Goal: Communication & Community: Answer question/provide support

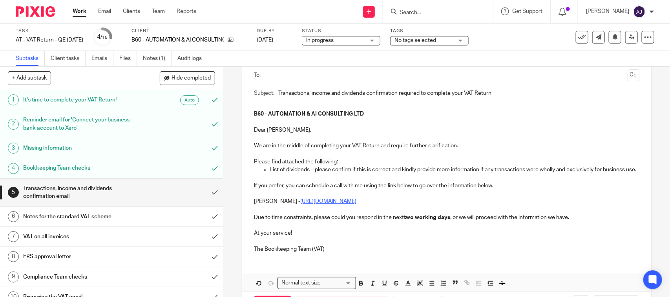
scroll to position [95, 0]
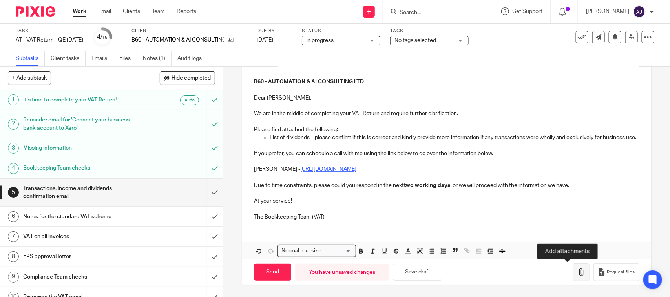
click at [577, 275] on icon "button" at bounding box center [581, 273] width 8 height 8
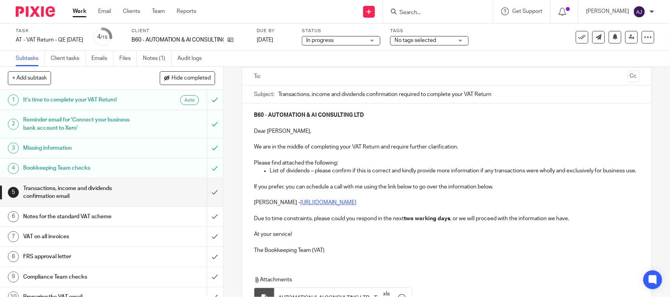
scroll to position [0, 0]
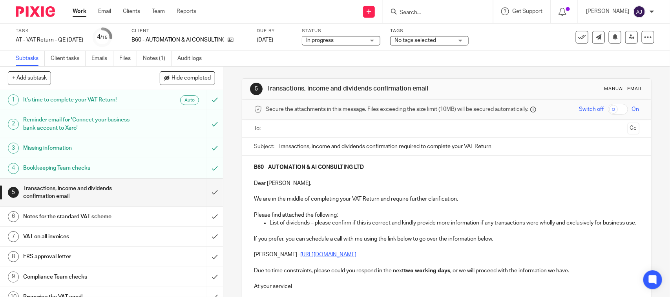
click at [368, 165] on p "B60 - AUTOMATION & AI CONSULTING LTD" at bounding box center [446, 168] width 385 height 8
copy strong "AUTOMATION & AI CONSULTING LTD"
paste input "AUTOMATION & AI CONSULTING LTD"
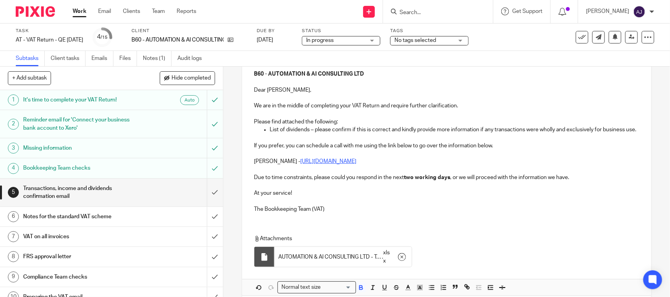
scroll to position [41, 0]
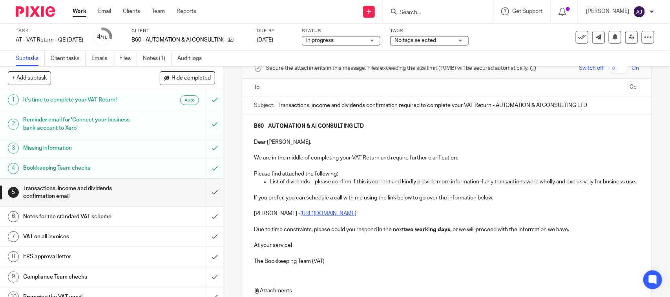
type input "Transactions, income and dividends confirmation required to complete your VAT R…"
click at [290, 88] on input "text" at bounding box center [445, 87] width 355 height 9
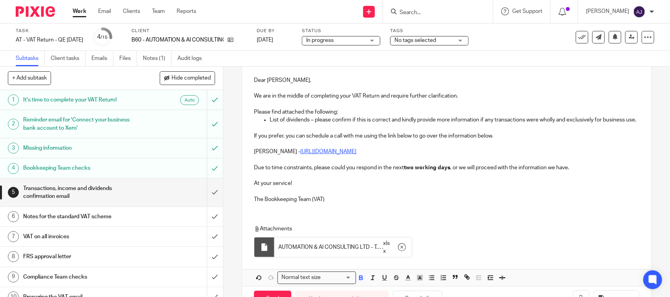
scroll to position [0, 0]
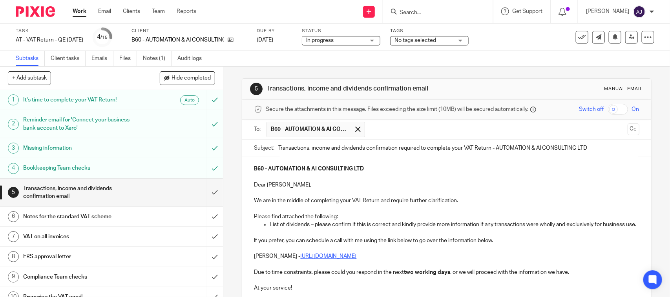
click at [281, 69] on div "5 Transactions, income and dividends confirmation email Manual email Secure the…" at bounding box center [446, 248] width 409 height 362
drag, startPoint x: 281, startPoint y: 69, endPoint x: 280, endPoint y: 62, distance: 6.8
click at [280, 62] on div "Subtasks Client tasks Emails Files Notes (1) Audit logs" at bounding box center [335, 59] width 670 height 16
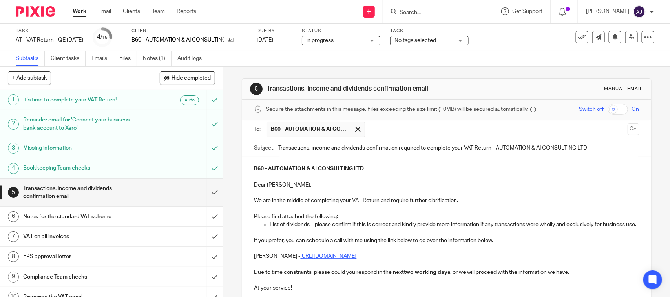
drag, startPoint x: 277, startPoint y: 61, endPoint x: 269, endPoint y: 55, distance: 10.0
click at [269, 55] on div "Subtasks Client tasks Emails Files Notes (1) Audit logs" at bounding box center [335, 59] width 670 height 16
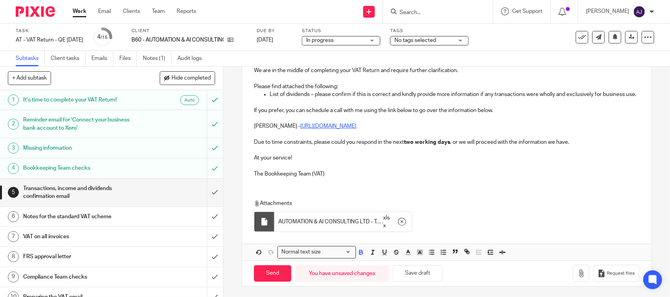
scroll to position [141, 0]
click at [268, 275] on input "Send" at bounding box center [272, 272] width 37 height 17
type input "Sent"
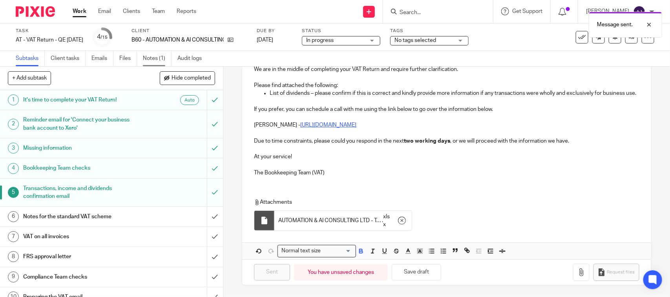
click at [161, 59] on link "Notes (1)" at bounding box center [157, 58] width 29 height 15
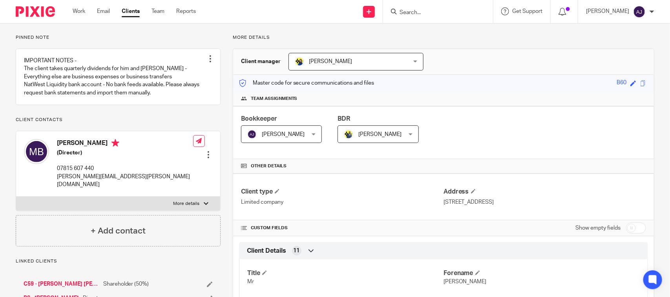
scroll to position [147, 0]
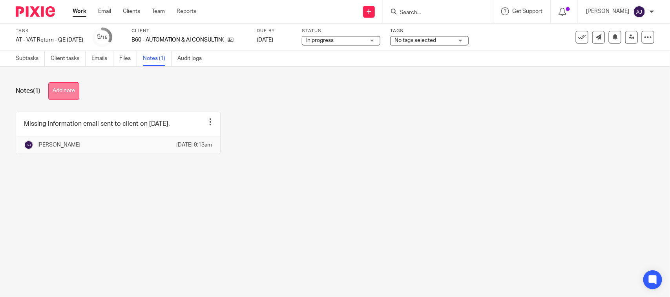
click at [71, 97] on button "Add note" at bounding box center [63, 91] width 31 height 18
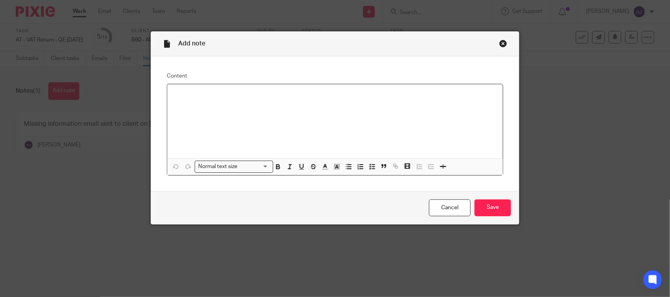
click at [211, 108] on div at bounding box center [334, 121] width 335 height 74
click at [490, 207] on input "Save" at bounding box center [492, 208] width 36 height 17
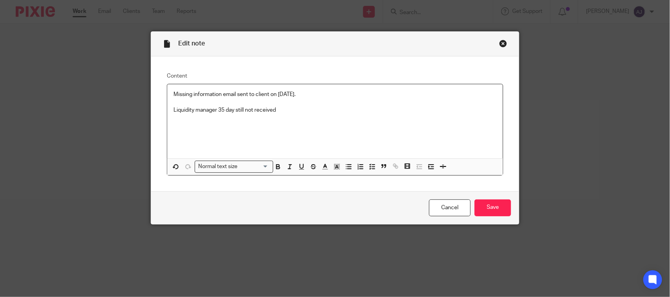
click at [234, 110] on p "Liquidity manager 35 day still not received" at bounding box center [334, 110] width 323 height 8
click at [489, 211] on input "Save" at bounding box center [492, 208] width 36 height 17
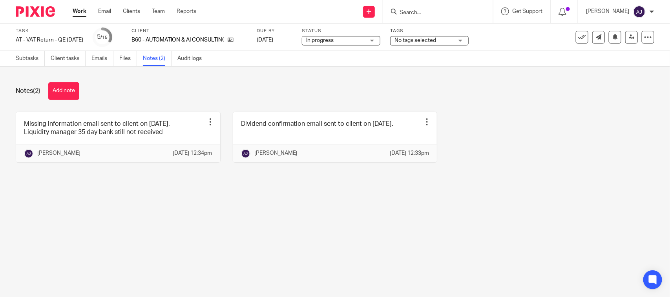
click at [530, 152] on div "Missing information email sent to client on 17-09-2025. Liquidity manager 35 da…" at bounding box center [329, 143] width 650 height 63
click at [365, 41] on span "In progress" at bounding box center [335, 40] width 59 height 8
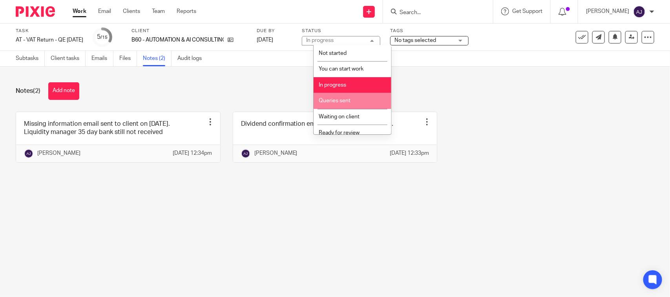
click at [346, 103] on li "Queries sent" at bounding box center [352, 101] width 78 height 16
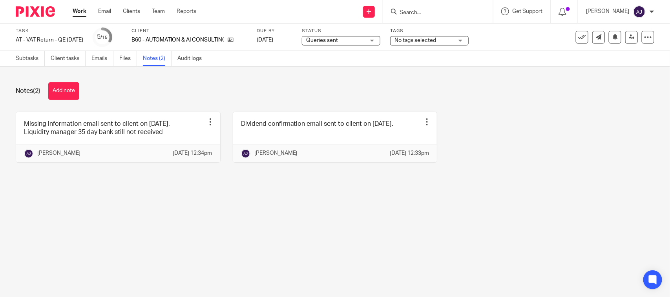
click at [358, 84] on div "Notes (2) Add note" at bounding box center [335, 91] width 638 height 18
click at [76, 10] on link "Work" at bounding box center [80, 11] width 14 height 8
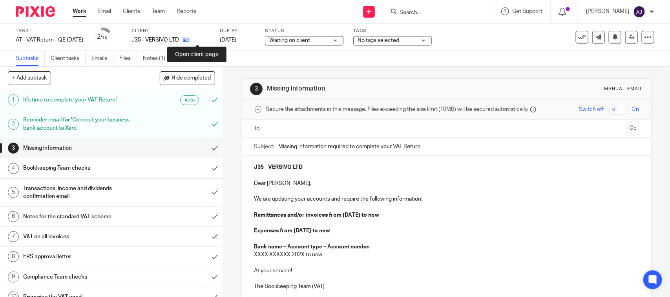
click at [189, 36] on link at bounding box center [184, 40] width 10 height 8
drag, startPoint x: 337, startPoint y: 62, endPoint x: 339, endPoint y: 57, distance: 4.9
click at [338, 61] on div "Subtasks Client tasks Emails Files Notes (1) Audit logs" at bounding box center [335, 59] width 670 height 16
click at [257, 63] on div "Subtasks Client tasks Emails Files Notes (1) Audit logs" at bounding box center [335, 59] width 670 height 16
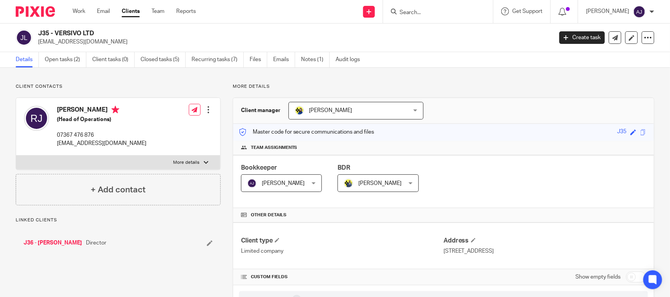
scroll to position [245, 0]
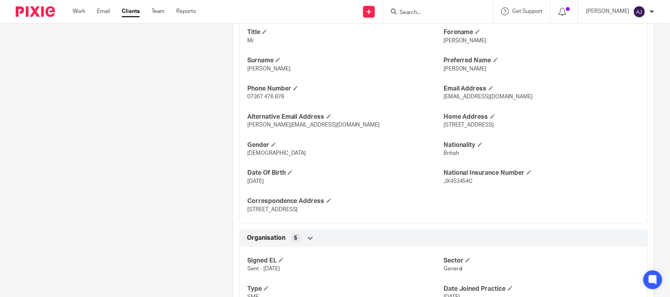
scroll to position [0, 0]
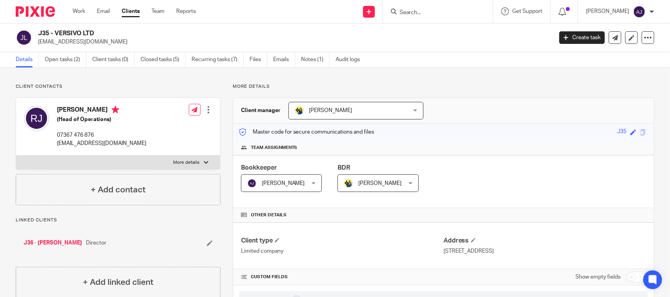
click at [241, 20] on div "Send new email Create task Add client Request signature Get Support Contact Sup…" at bounding box center [439, 11] width 462 height 23
click at [452, 49] on div "J35 - VERSIVO LTD robertjones93a@gmail.com Create task Update from Companies Ho…" at bounding box center [335, 38] width 670 height 29
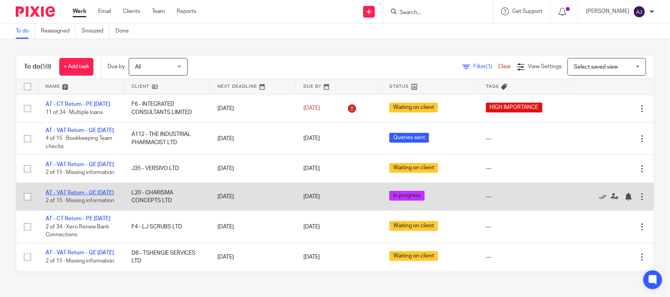
click at [54, 196] on link "AT - VAT Return - QE [DATE]" at bounding box center [80, 192] width 68 height 5
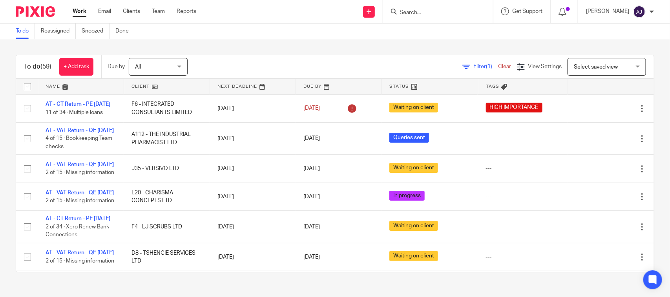
click at [287, 43] on div "To do (59) + Add task Due by All All [DATE] [DATE] This week Next week This mon…" at bounding box center [335, 163] width 670 height 249
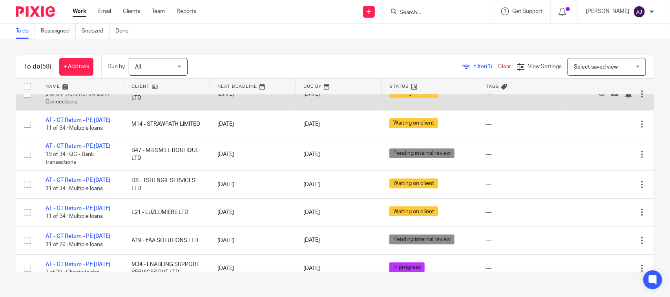
scroll to position [441, 0]
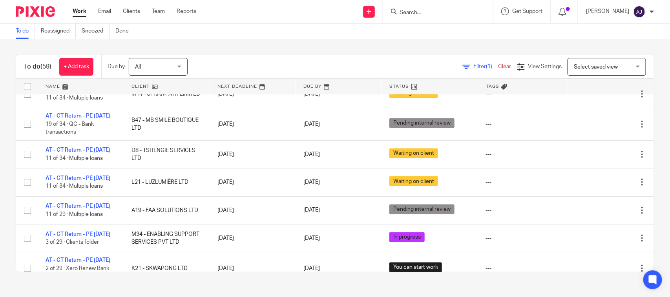
click at [234, 36] on div "To do Reassigned Snoozed Done" at bounding box center [335, 32] width 670 height 16
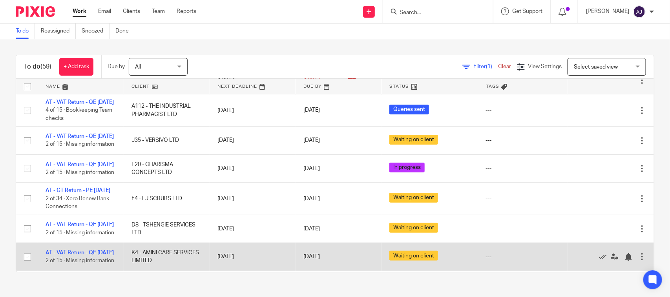
scroll to position [0, 0]
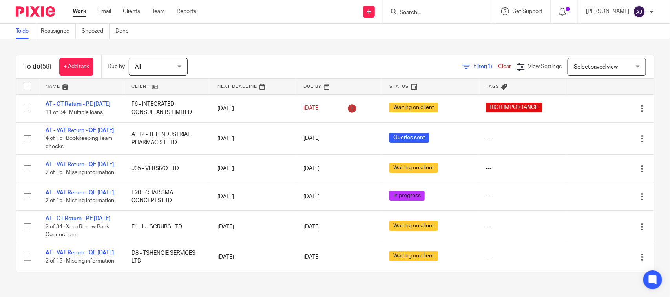
click at [253, 66] on div "Filter (1) Clear View Settings View Settings (1) Filters Clear Save Manage save…" at bounding box center [427, 67] width 452 height 18
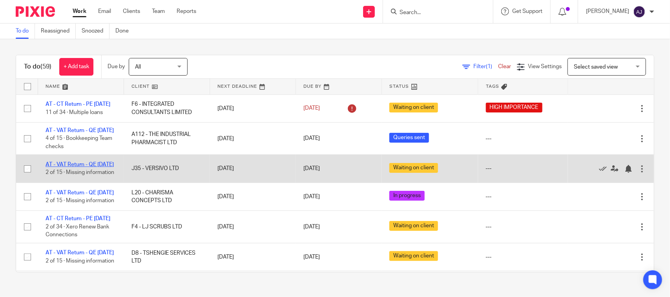
click at [67, 168] on link "AT - VAT Return - QE [DATE]" at bounding box center [80, 164] width 68 height 5
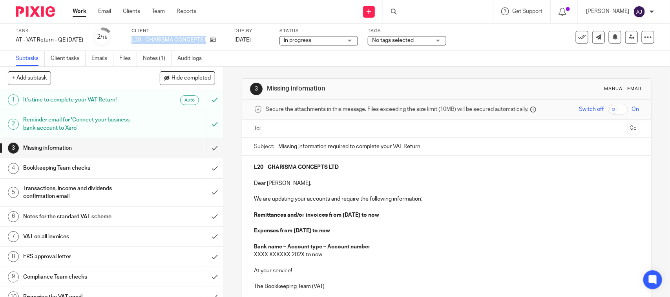
click at [231, 40] on div "Task AT - VAT Return - QE [DATE] Save AT - VAT Return - QE [DATE] 2 /15 Client …" at bounding box center [282, 37] width 532 height 19
